Goal: Information Seeking & Learning: Learn about a topic

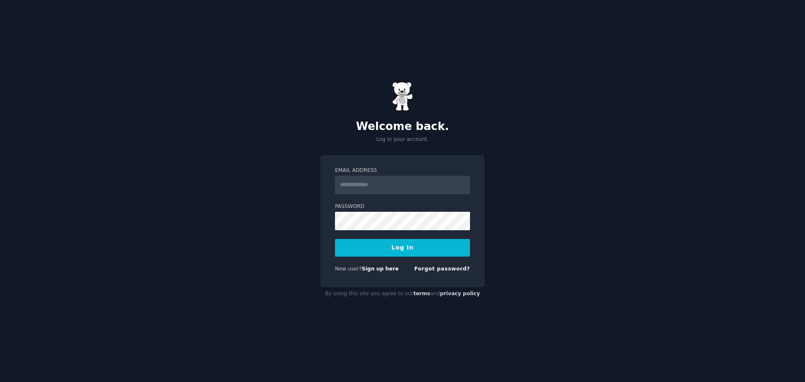
click at [375, 186] on input "Email Address" at bounding box center [402, 185] width 135 height 18
click at [540, 204] on div "Welcome back. Log in your account. Email Address Password Log In New user? Sign…" at bounding box center [402, 191] width 805 height 382
click at [370, 184] on input "Email Address" at bounding box center [402, 185] width 135 height 18
click at [376, 186] on input "Email Address" at bounding box center [402, 185] width 135 height 18
paste input "**********"
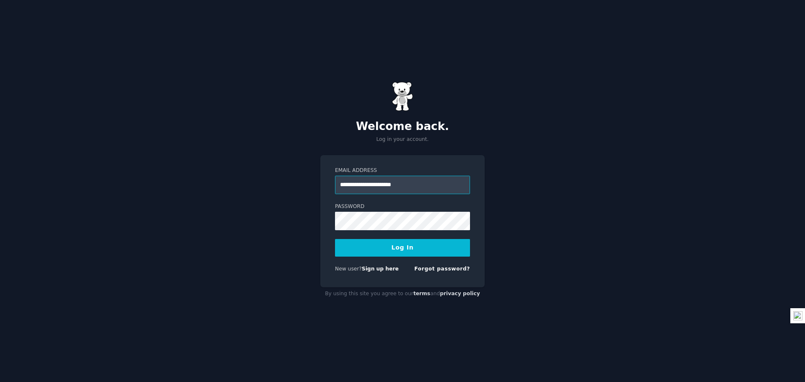
type input "**********"
click at [358, 248] on button "Log In" at bounding box center [402, 248] width 135 height 18
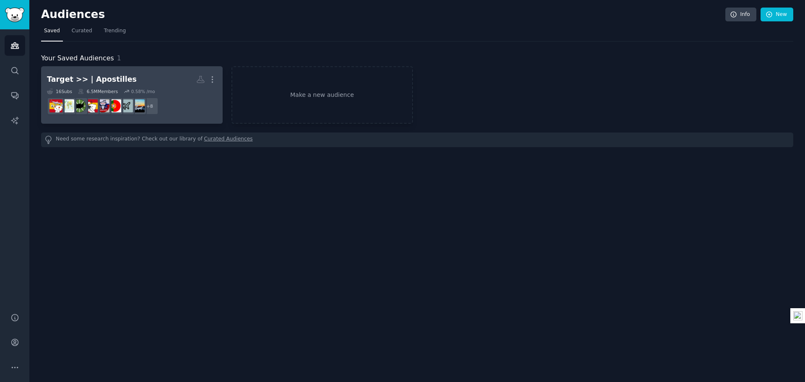
click at [141, 67] on link "Target >> | Apostilles More 16 Sub s 6.5M Members 0.58 % /mo + 8" at bounding box center [132, 94] width 182 height 57
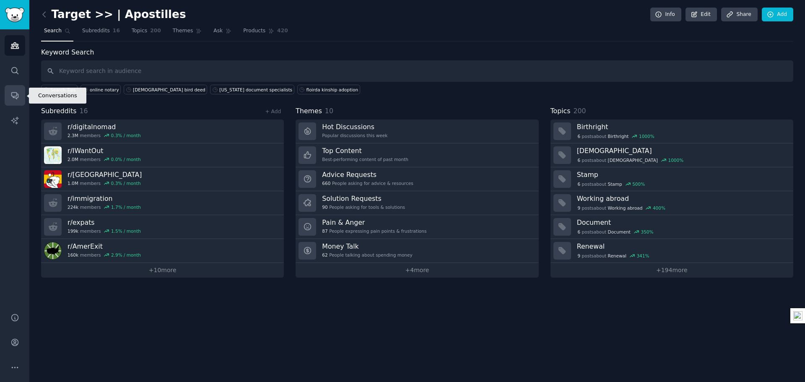
click at [13, 93] on icon "Sidebar" at bounding box center [14, 96] width 7 height 7
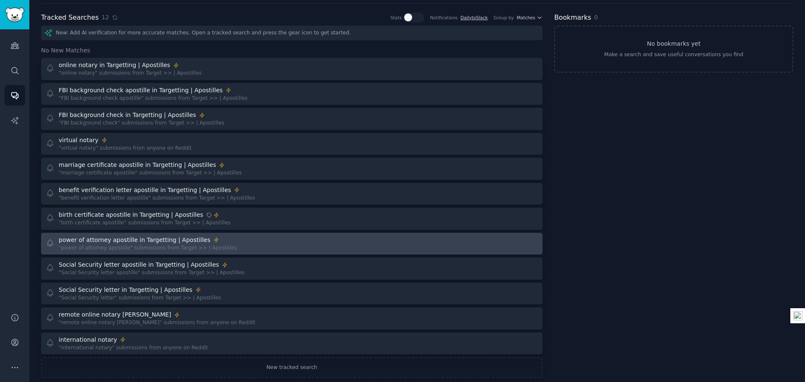
scroll to position [39, 0]
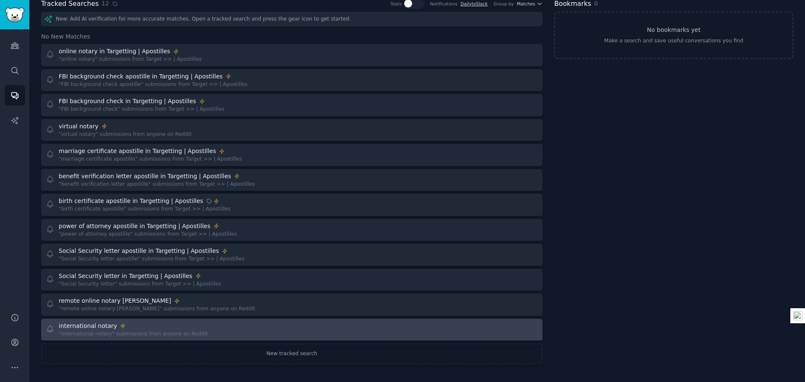
click at [458, 321] on link "international notary "international notary" submissions from anyone on Reddit" at bounding box center [292, 330] width 502 height 22
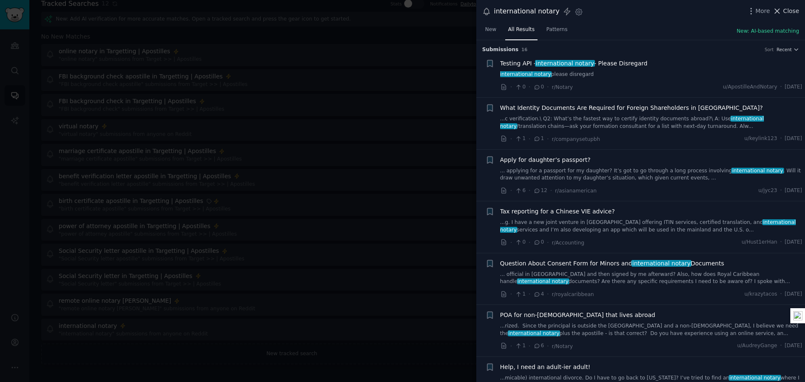
click at [792, 9] on span "Close" at bounding box center [791, 11] width 16 height 9
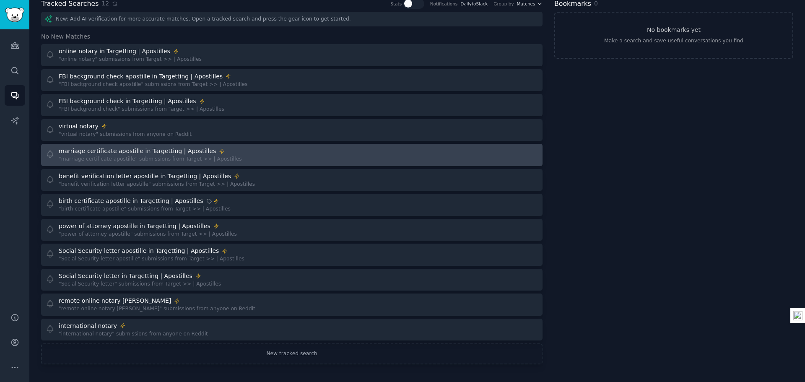
click at [161, 151] on div "marriage certificate apostille in Targetting | Apostilles" at bounding box center [137, 151] width 157 height 9
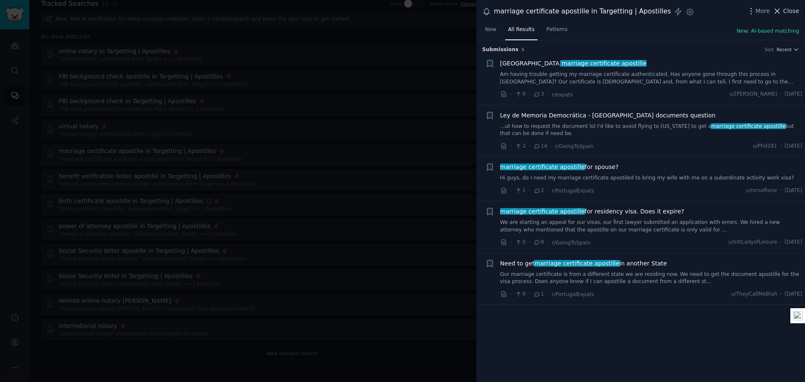
click at [794, 11] on span "Close" at bounding box center [791, 11] width 16 height 9
